Goal: Entertainment & Leisure: Consume media (video, audio)

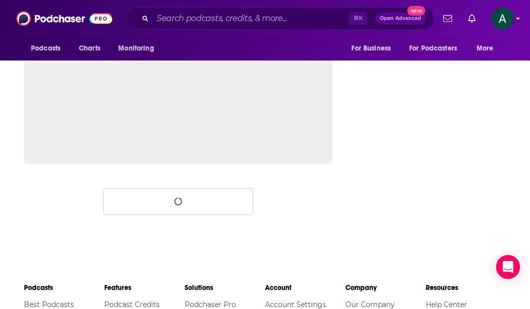
scroll to position [1702, 0]
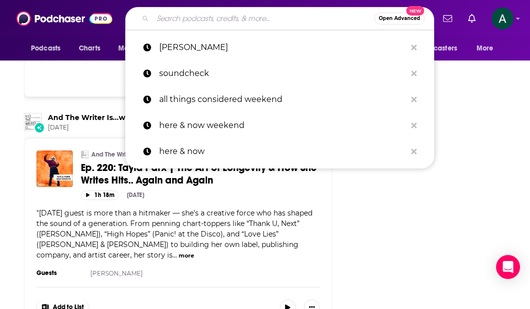
click at [206, 16] on input "Search podcasts, credits, & more..." at bounding box center [264, 18] width 222 height 16
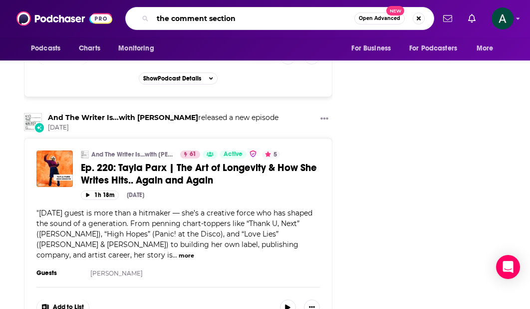
type input "the comment section"
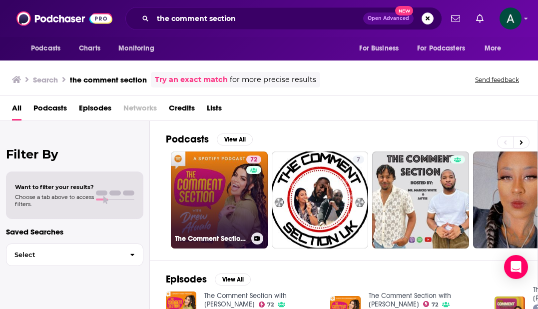
click at [230, 170] on link "72 The Comment Section with [PERSON_NAME]" at bounding box center [219, 199] width 97 height 97
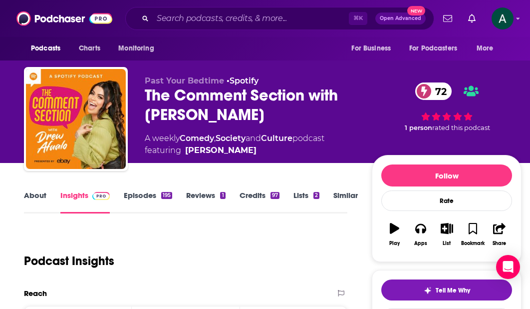
click at [141, 194] on link "Episodes 195" at bounding box center [148, 201] width 48 height 23
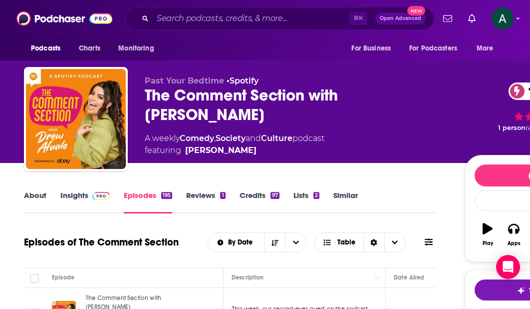
scroll to position [198, 0]
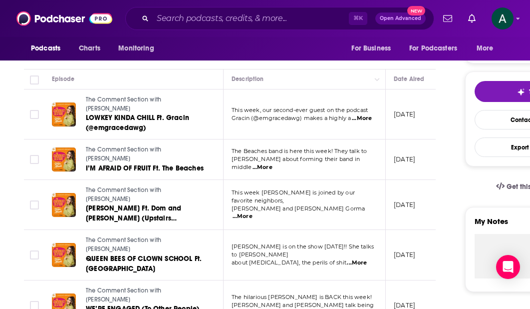
click at [273, 163] on span "...More" at bounding box center [263, 167] width 20 height 8
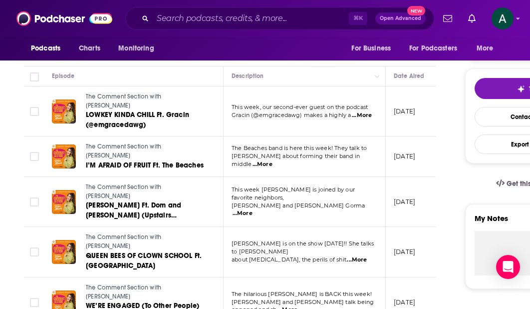
scroll to position [156, 0]
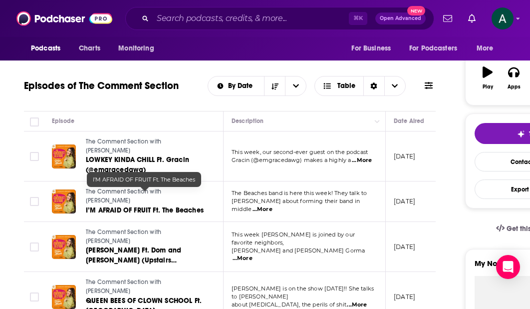
click at [136, 206] on span "I’M AFRAID OF FRUIT Ft. The Beaches" at bounding box center [145, 210] width 118 height 8
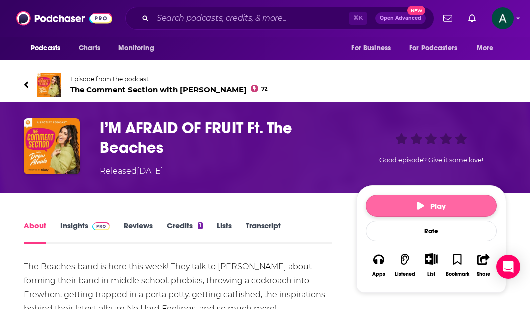
click at [433, 202] on span "Play" at bounding box center [431, 205] width 28 height 9
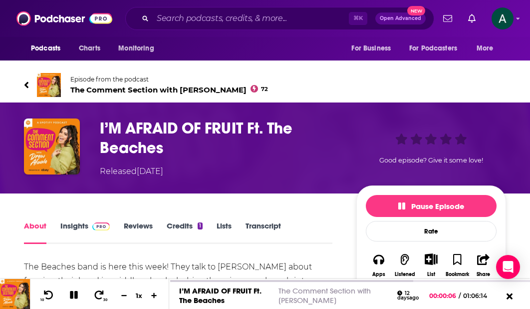
click at [30, 84] on link "Episode from the podcast The Comment Section with [PERSON_NAME] 72" at bounding box center [265, 85] width 482 height 24
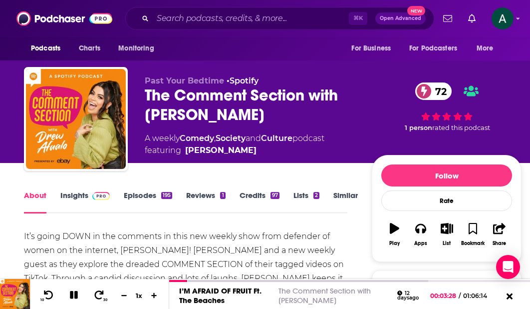
click at [137, 198] on link "Episodes 195" at bounding box center [148, 201] width 48 height 23
